Goal: Task Accomplishment & Management: Manage account settings

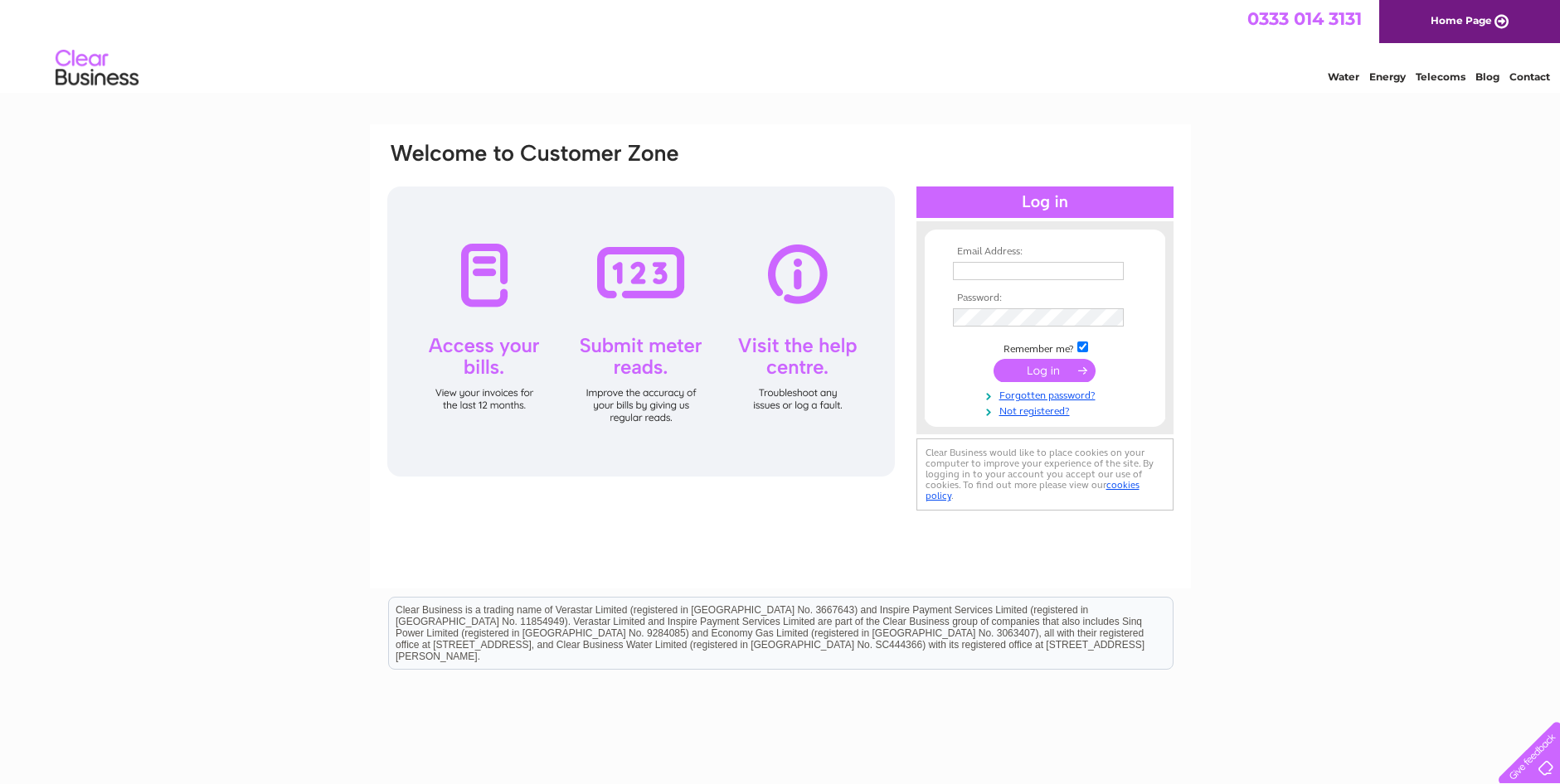
type input "[EMAIL_ADDRESS][DOMAIN_NAME]"
click at [1053, 368] on input "submit" at bounding box center [1044, 370] width 102 height 23
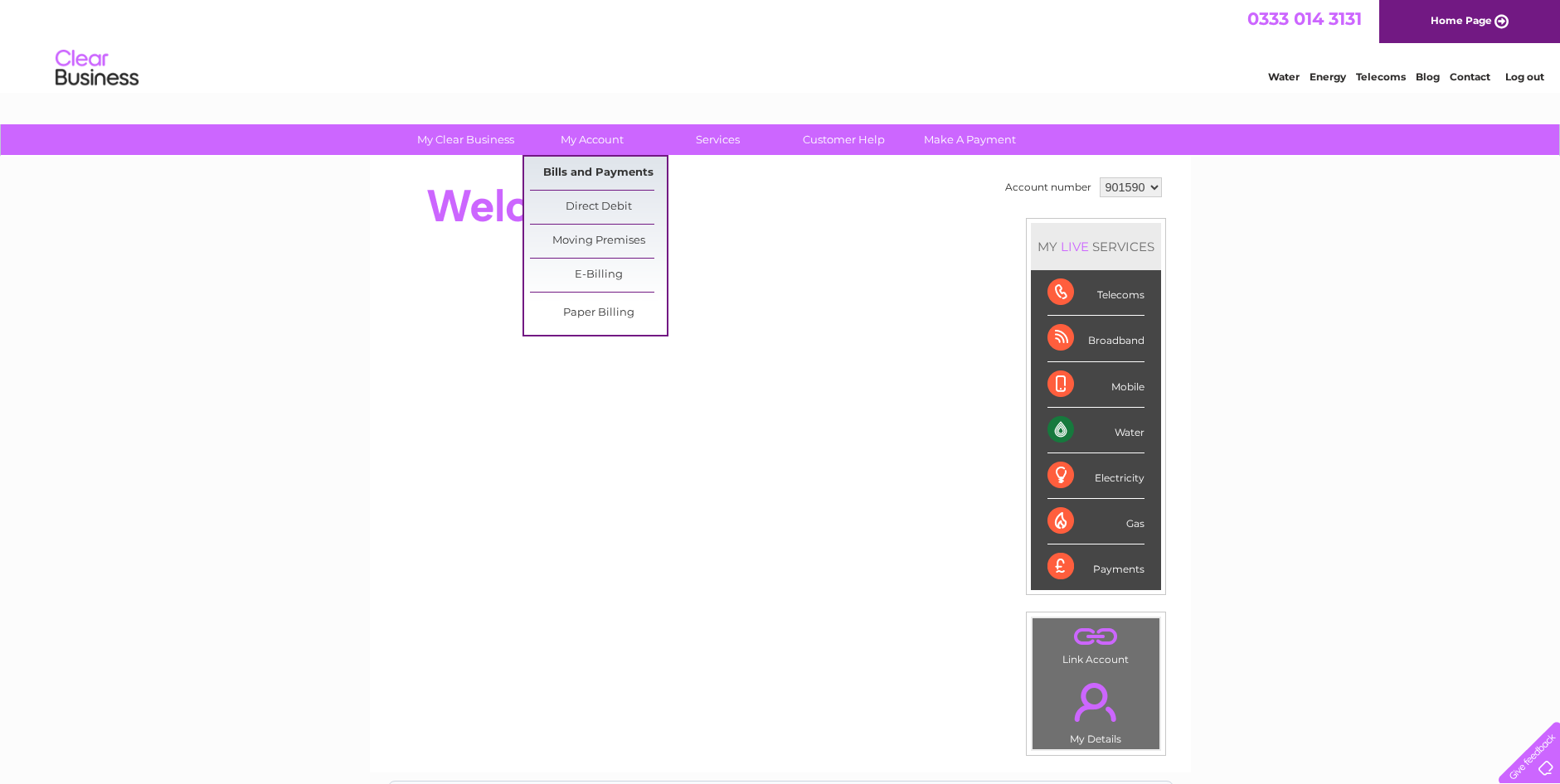
click at [597, 177] on link "Bills and Payments" at bounding box center [598, 173] width 137 height 33
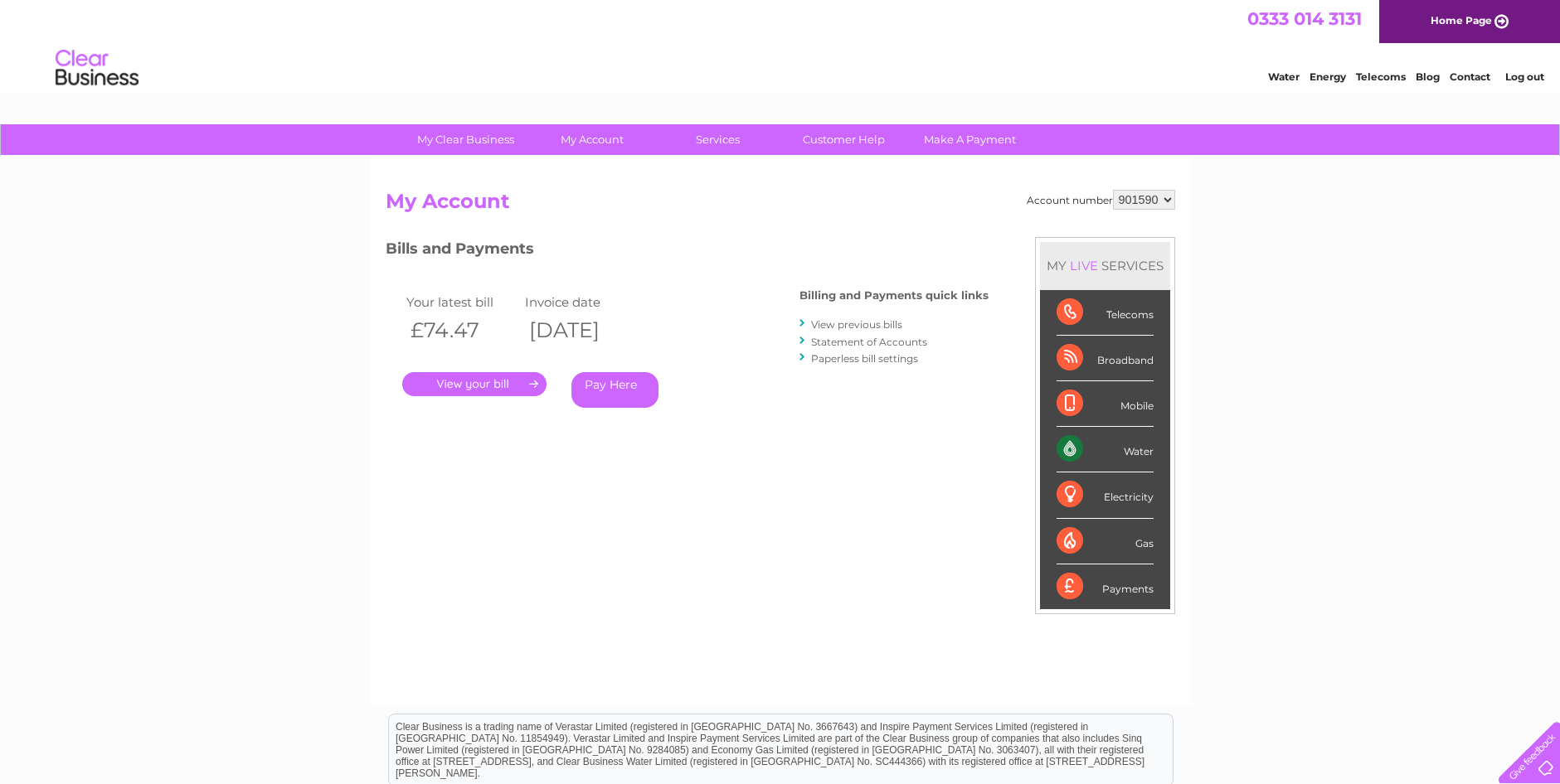
click at [489, 378] on link "." at bounding box center [474, 384] width 144 height 24
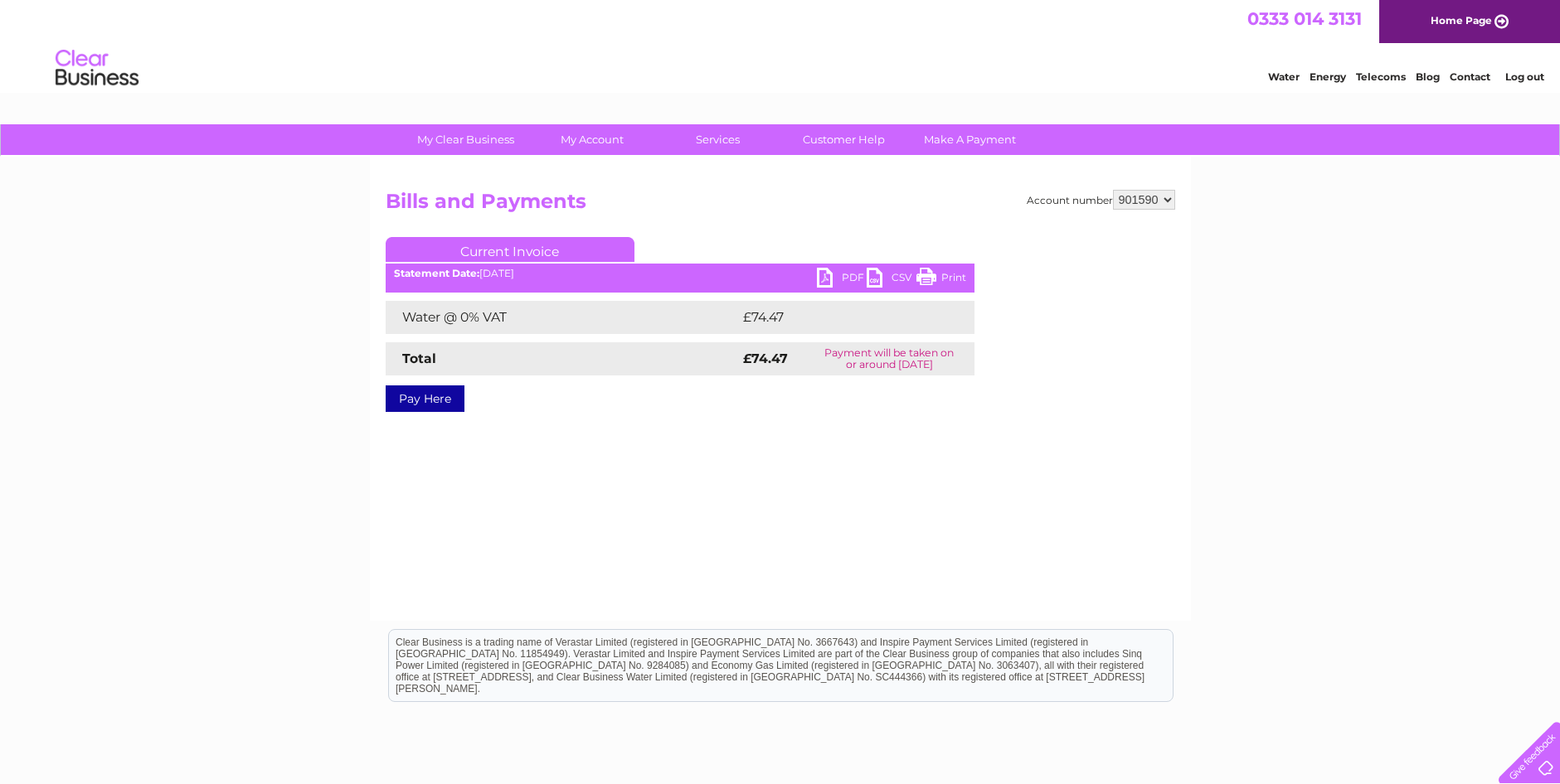
click at [848, 278] on link "PDF" at bounding box center [842, 279] width 50 height 24
click at [1516, 75] on link "Log out" at bounding box center [1524, 76] width 39 height 13
